Goal: Information Seeking & Learning: Understand process/instructions

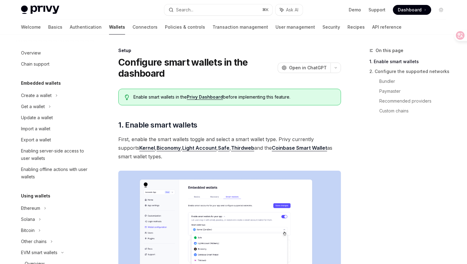
scroll to position [137, 0]
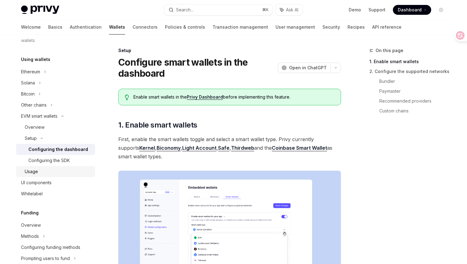
click at [48, 172] on div "Usage" at bounding box center [58, 171] width 67 height 7
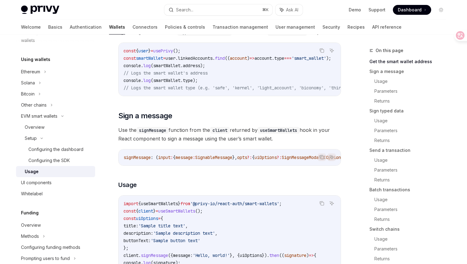
scroll to position [154, 0]
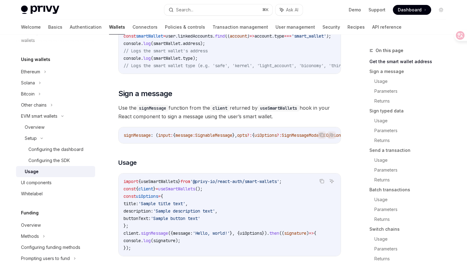
click at [292, 208] on code "import { useSmartWallets } from '@privy-io/react-auth/smart-wallets' ; const { …" at bounding box center [229, 215] width 212 height 74
click at [388, 151] on link "Send a transaction" at bounding box center [409, 151] width 81 height 10
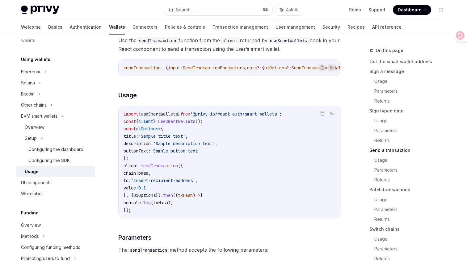
scroll to position [908, 0]
click at [313, 99] on h3 "​ Usage" at bounding box center [229, 94] width 222 height 9
click at [253, 121] on div "import { useSmartWallets } from '@privy-io/react-auth/smart-wallets' ; const { …" at bounding box center [229, 162] width 222 height 112
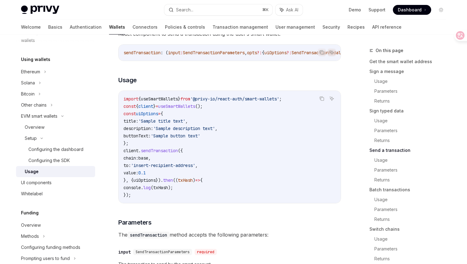
scroll to position [923, 0]
click at [148, 160] on span "base" at bounding box center [143, 158] width 10 height 6
click at [166, 168] on span "'insert-recipient-address'" at bounding box center [163, 165] width 64 height 6
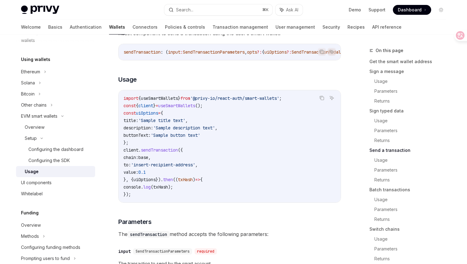
click at [148, 160] on span "base" at bounding box center [143, 158] width 10 height 6
click at [156, 191] on code "import { useSmartWallets } from '@privy-io/react-auth/smart-wallets' ; const { …" at bounding box center [229, 147] width 212 height 104
click at [156, 176] on code "import { useSmartWallets } from '@privy-io/react-auth/smart-wallets' ; const { …" at bounding box center [229, 147] width 212 height 104
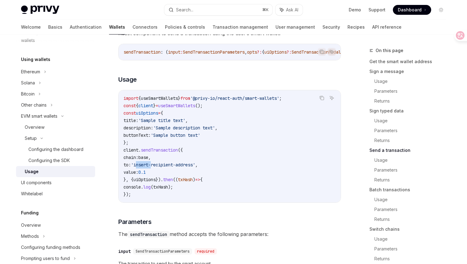
click at [156, 168] on span "'insert-recipient-address'" at bounding box center [163, 165] width 64 height 6
click at [168, 168] on span "'insert-recipient-address'" at bounding box center [163, 165] width 64 height 6
click at [235, 173] on code "import { useSmartWallets } from '@privy-io/react-auth/smart-wallets' ; const { …" at bounding box center [229, 147] width 212 height 104
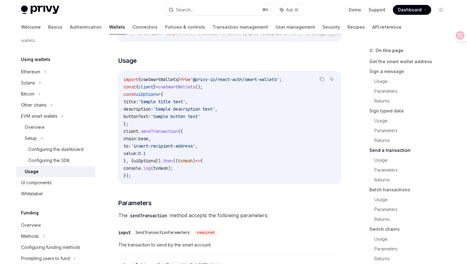
scroll to position [935, 0]
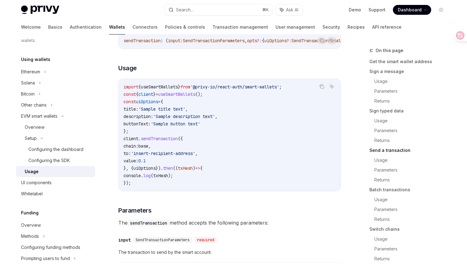
click at [170, 26] on span "Use the sendTransaction function from the client returned by useSmartWallets ho…" at bounding box center [229, 17] width 222 height 17
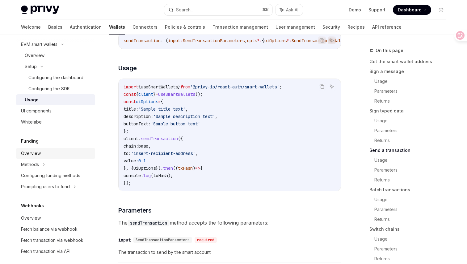
scroll to position [224, 0]
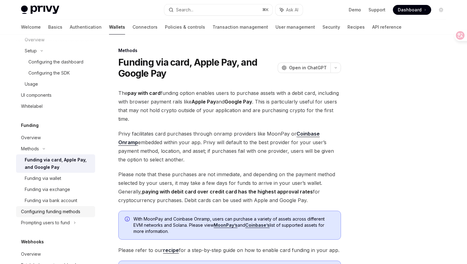
click at [53, 213] on div "Configuring funding methods" at bounding box center [50, 211] width 59 height 7
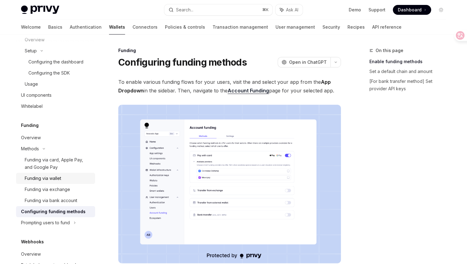
scroll to position [237, 0]
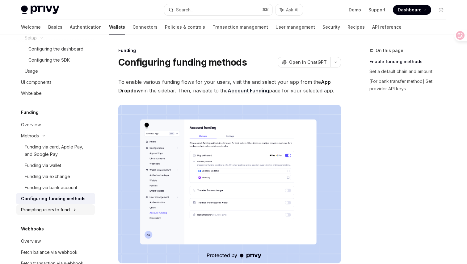
click at [53, 8] on icon at bounding box center [51, 4] width 2 height 7
type textarea "*"
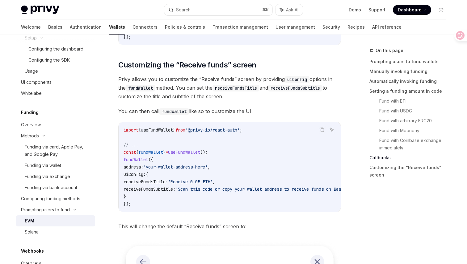
scroll to position [1605, 0]
click at [359, 53] on div "On this page Prompting users to fund wallets Manually invoking funding Automati…" at bounding box center [404, 116] width 94 height 138
